Goal: Information Seeking & Learning: Learn about a topic

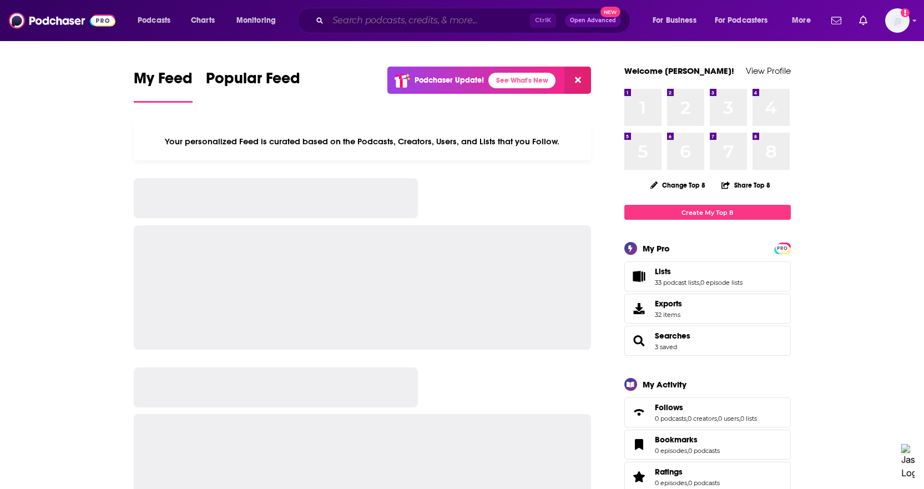
click at [370, 22] on input "Search podcasts, credits, & more..." at bounding box center [429, 21] width 202 height 18
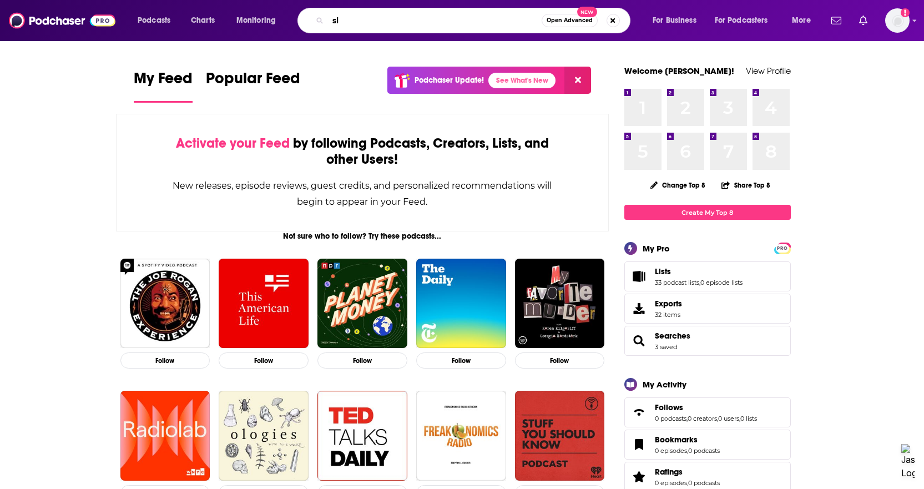
type input "s"
type input "gabfest reads"
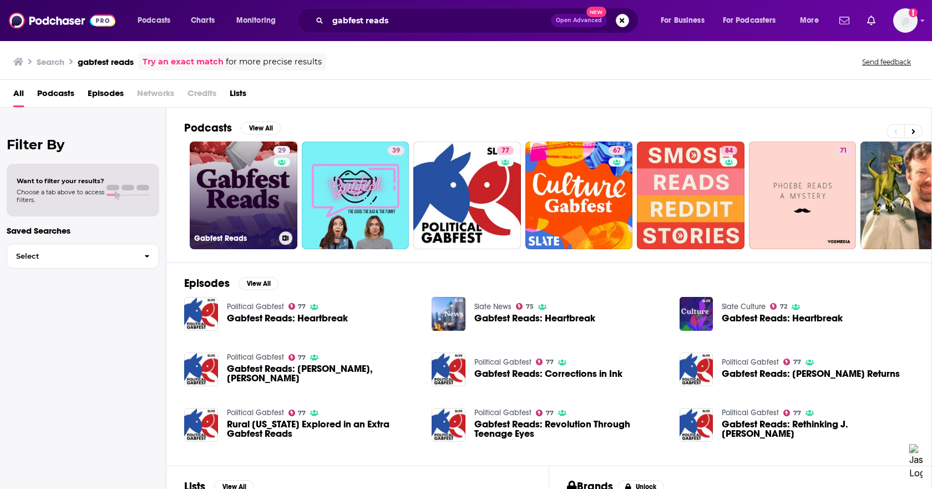
click at [248, 176] on link "29 Gabfest Reads" at bounding box center [244, 196] width 108 height 108
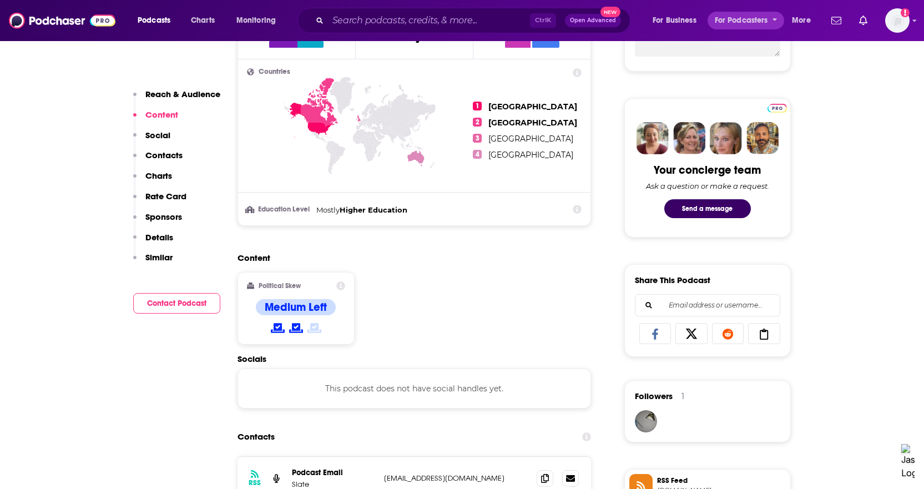
scroll to position [388, 0]
